Goal: Navigation & Orientation: Understand site structure

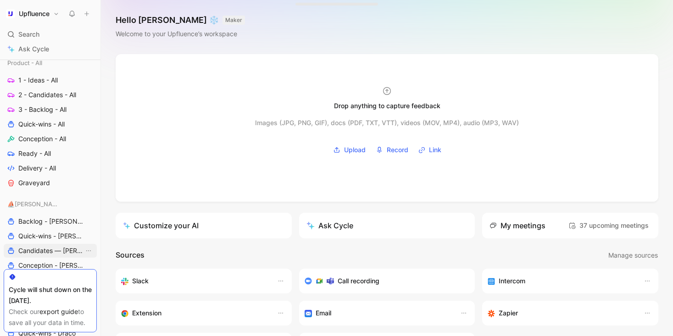
scroll to position [394, 0]
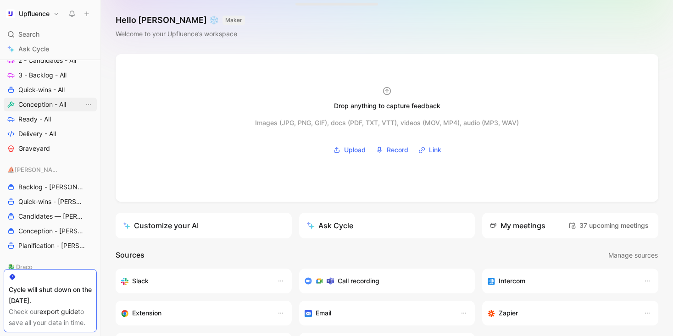
click at [45, 102] on span "Conception - All" at bounding box center [42, 104] width 48 height 9
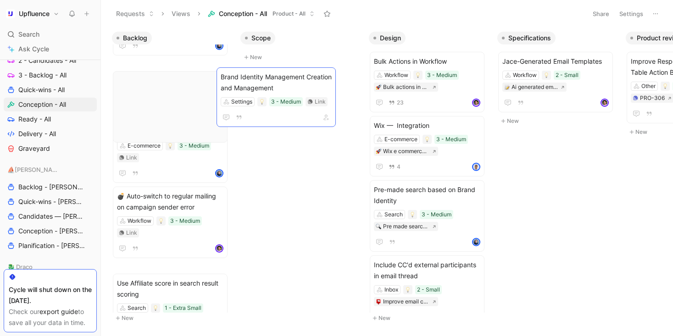
scroll to position [230, 0]
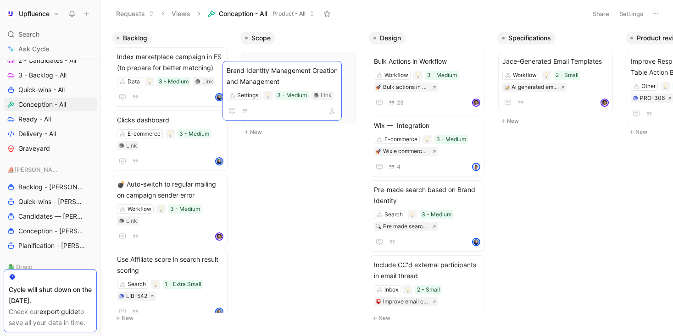
drag, startPoint x: 181, startPoint y: 195, endPoint x: 291, endPoint y: 81, distance: 158.1
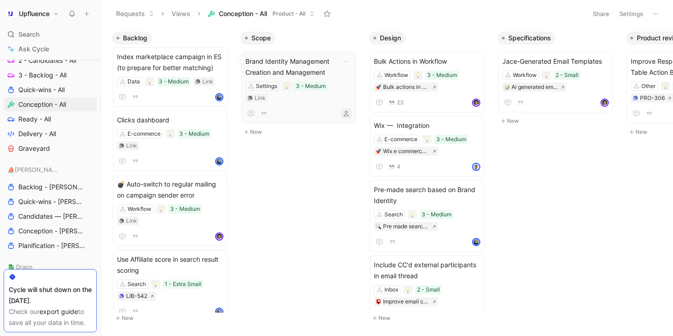
click at [349, 111] on icon "button" at bounding box center [347, 114] width 6 height 6
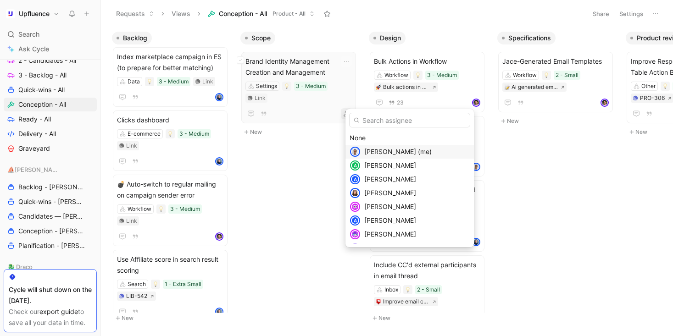
click at [377, 151] on span "[PERSON_NAME] (me)" at bounding box center [397, 152] width 67 height 8
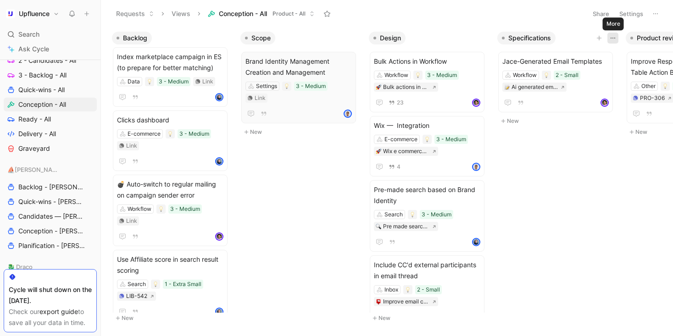
click at [610, 36] on icon "button" at bounding box center [613, 37] width 7 height 7
click at [352, 62] on button "button" at bounding box center [346, 61] width 11 height 11
click at [480, 39] on button "button" at bounding box center [484, 38] width 11 height 11
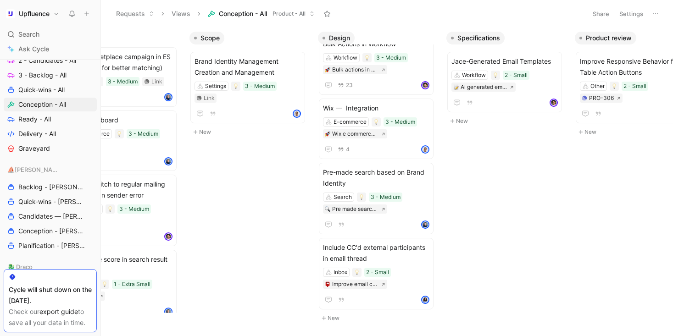
scroll to position [0, 0]
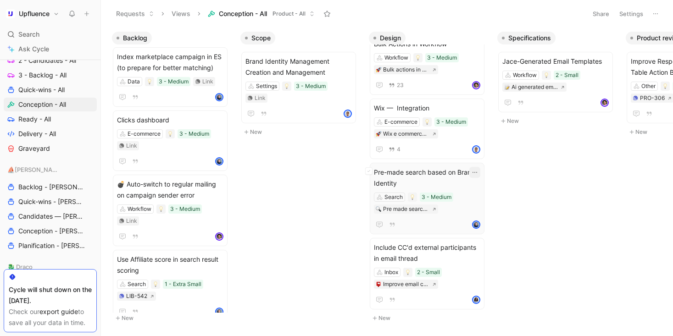
click at [478, 174] on icon "button" at bounding box center [474, 172] width 7 height 7
click at [479, 172] on icon "button" at bounding box center [474, 172] width 7 height 7
click at [477, 247] on icon "button" at bounding box center [475, 247] width 5 height 1
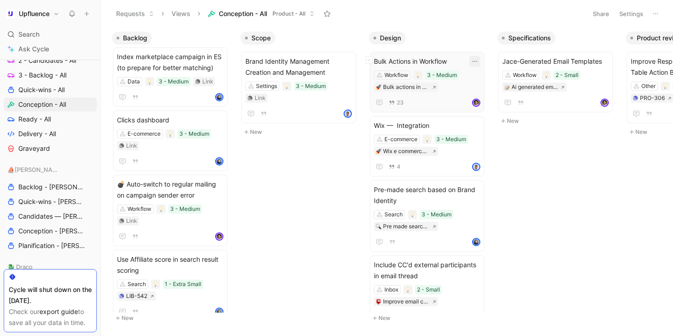
click at [481, 65] on button "button" at bounding box center [475, 61] width 11 height 11
click at [607, 61] on icon "button" at bounding box center [603, 61] width 7 height 7
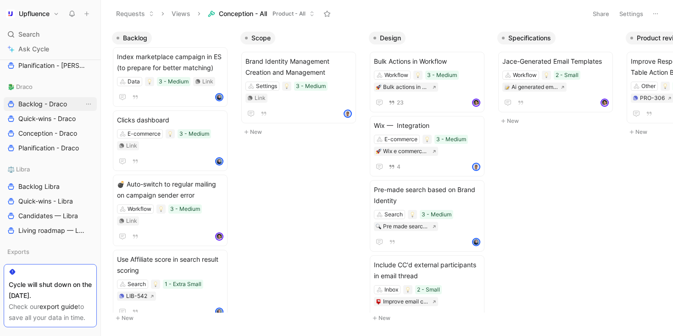
scroll to position [611, 0]
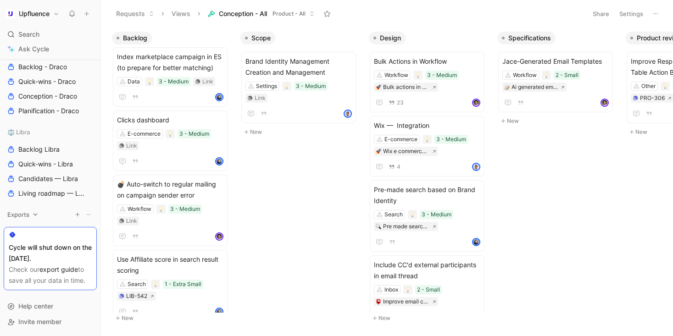
click at [37, 215] on icon at bounding box center [35, 215] width 6 height 6
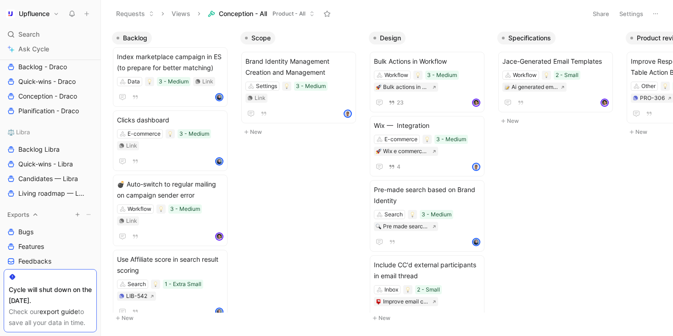
click at [37, 215] on icon at bounding box center [35, 215] width 6 height 6
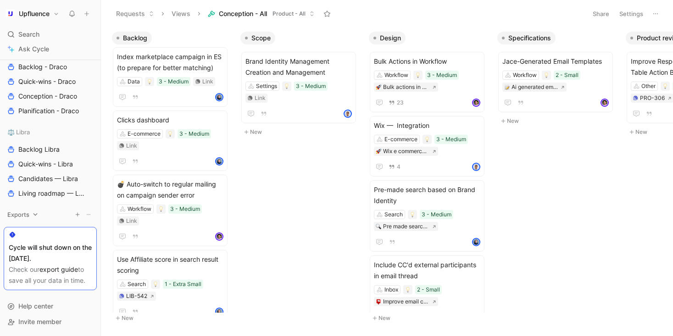
click at [37, 215] on icon at bounding box center [35, 215] width 6 height 6
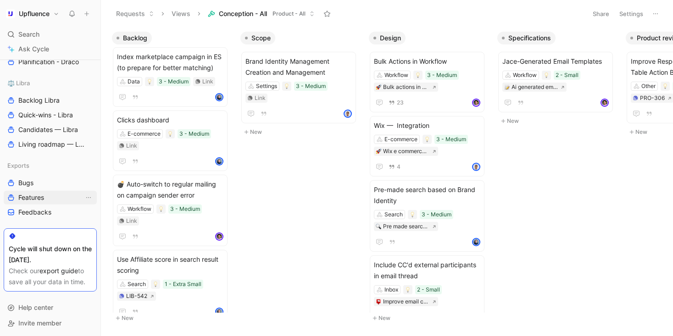
scroll to position [662, 0]
click at [39, 183] on link "Bugs" at bounding box center [50, 182] width 93 height 14
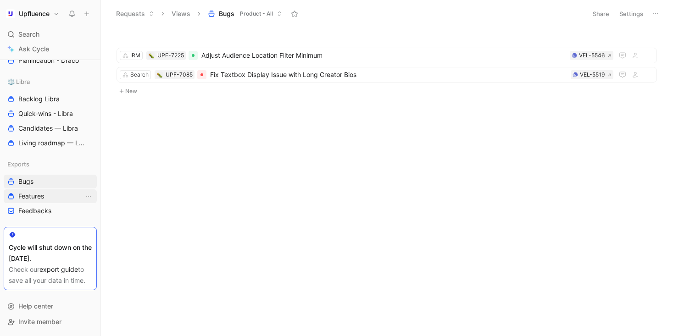
click at [54, 194] on link "Features" at bounding box center [50, 197] width 93 height 14
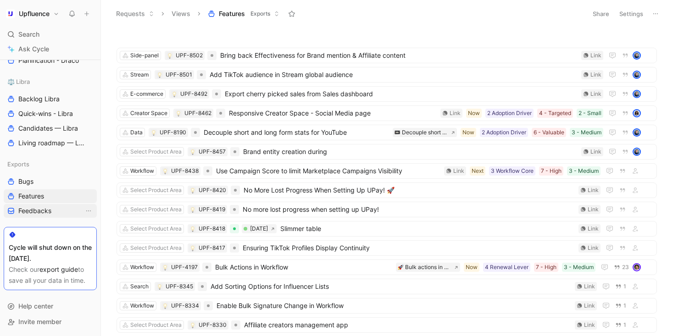
click at [55, 207] on link "Feedbacks" at bounding box center [50, 211] width 93 height 14
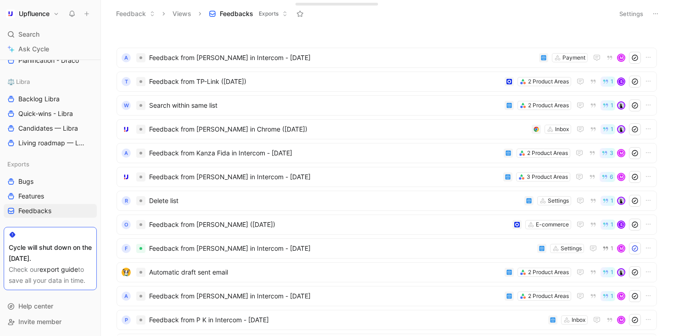
click at [285, 16] on use at bounding box center [285, 13] width 2 height 4
click at [655, 15] on icon at bounding box center [655, 13] width 7 height 7
click at [635, 11] on button "Settings" at bounding box center [632, 13] width 32 height 13
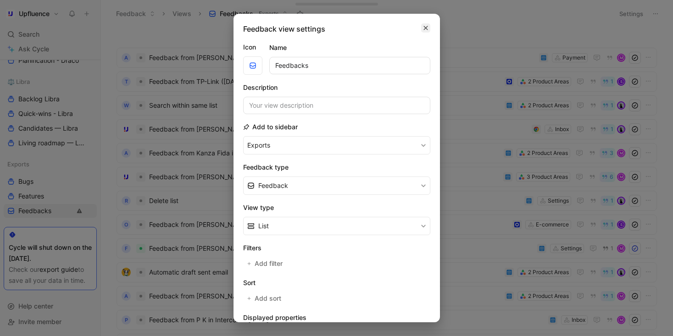
click at [425, 28] on icon "button" at bounding box center [426, 28] width 4 height 4
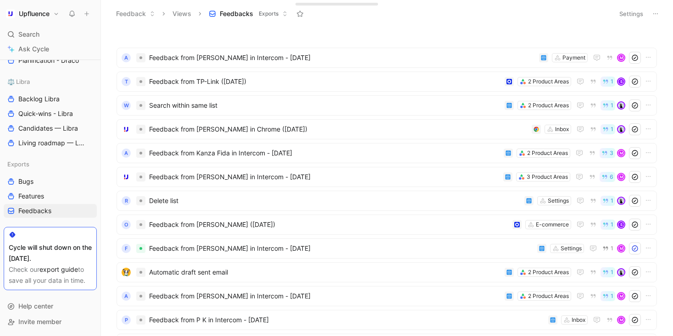
click at [658, 15] on icon at bounding box center [655, 13] width 7 height 7
